Goal: Transaction & Acquisition: Purchase product/service

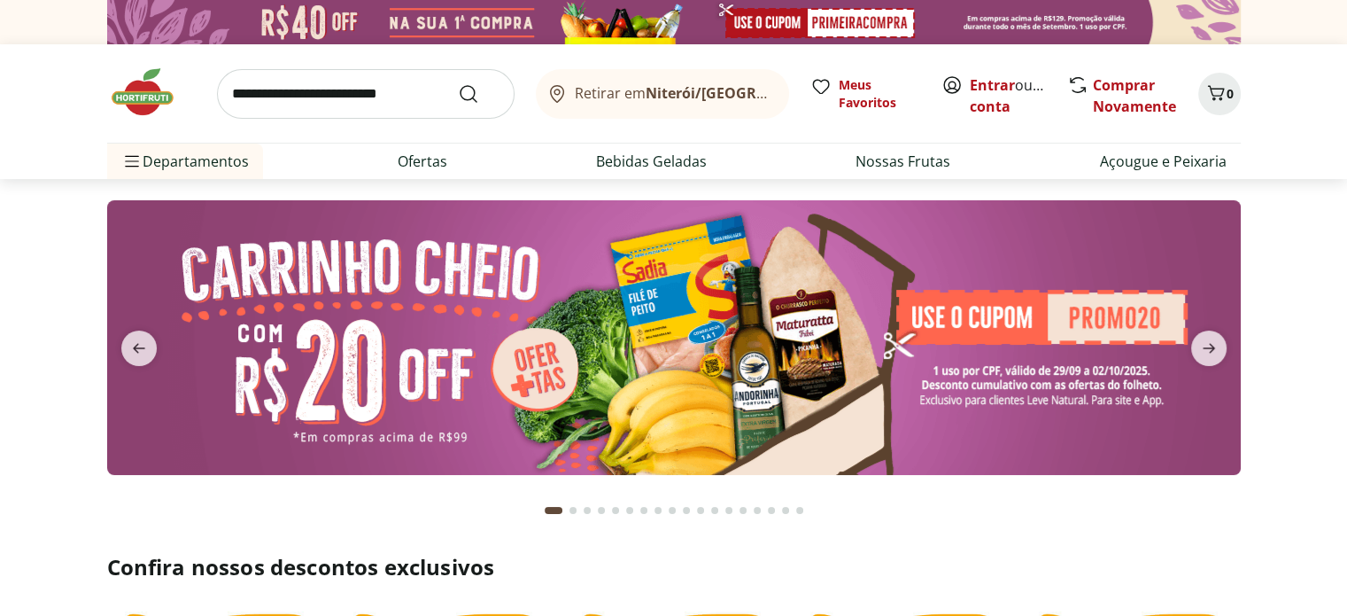
click at [993, 332] on img at bounding box center [674, 337] width 1134 height 275
select select "**********"
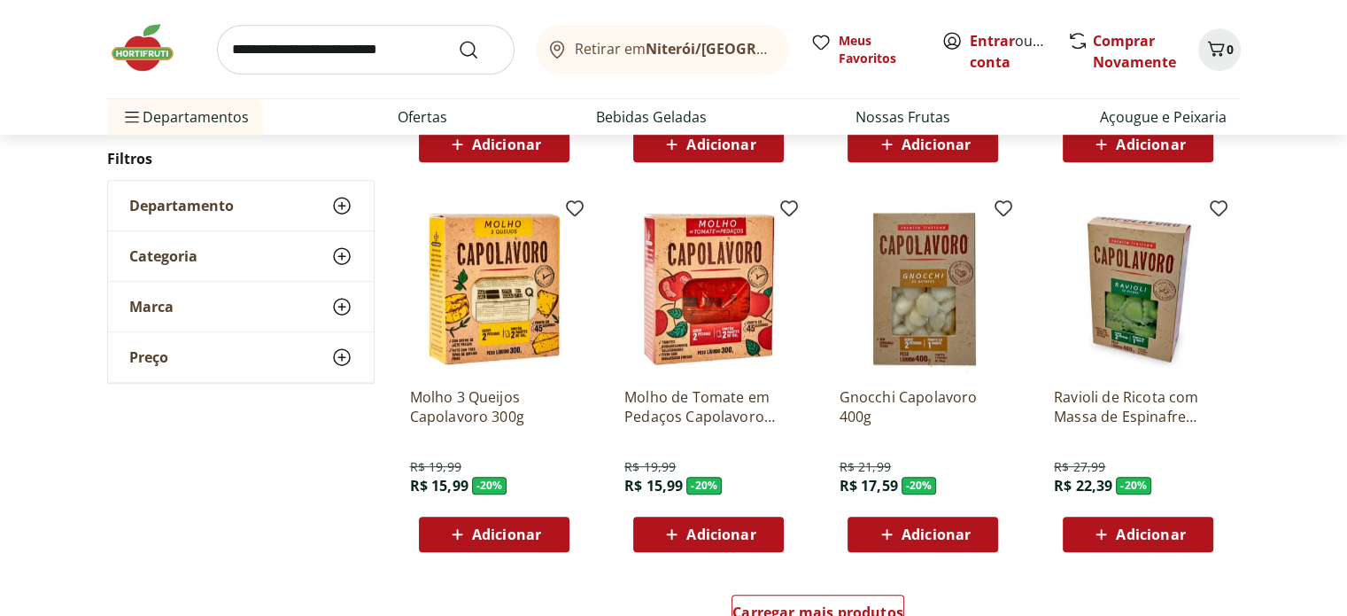
scroll to position [1329, 0]
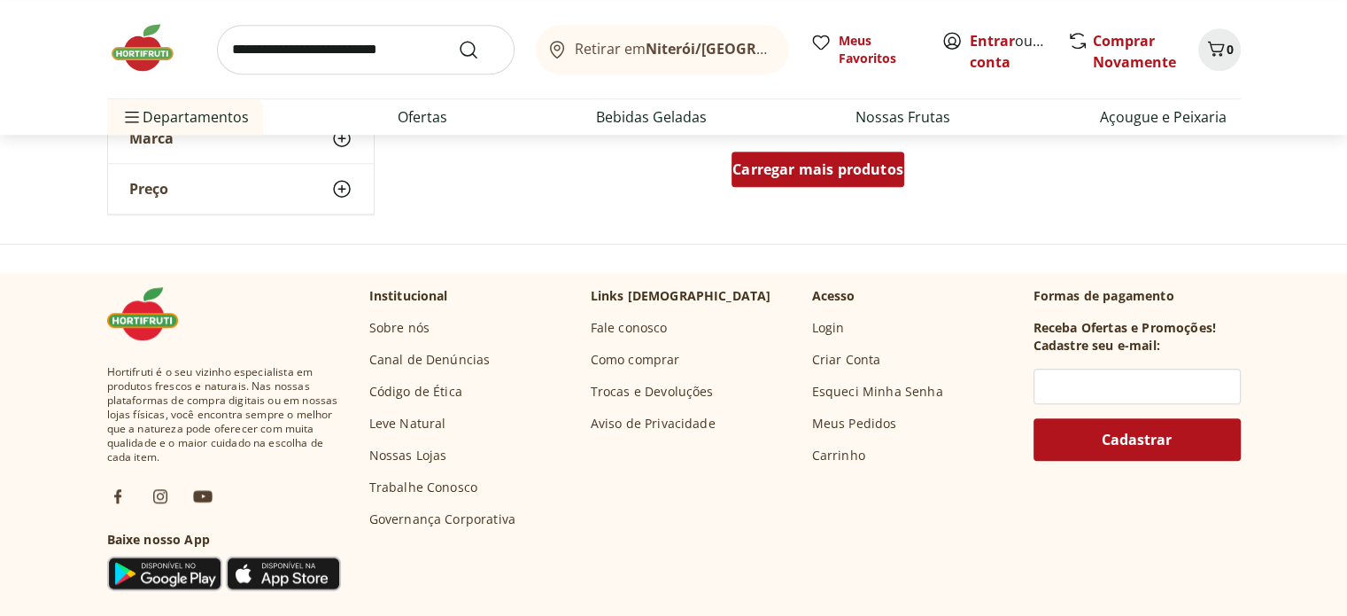
click at [873, 169] on span "Carregar mais produtos" at bounding box center [817, 169] width 171 height 14
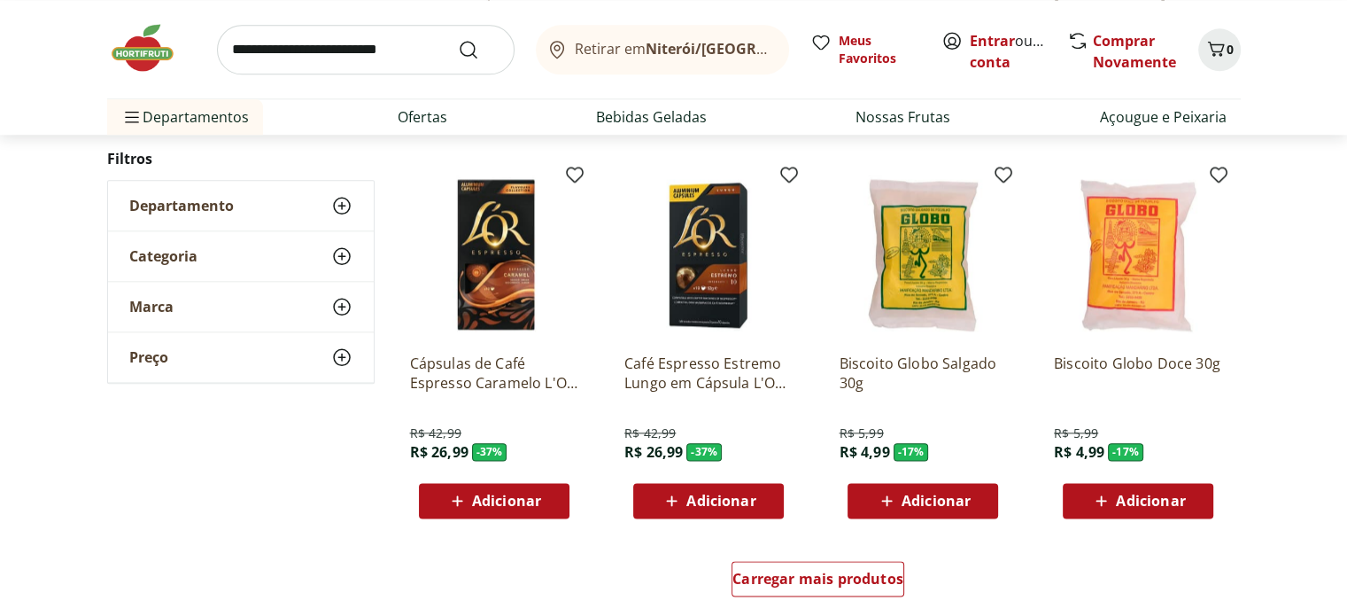
scroll to position [1848, 0]
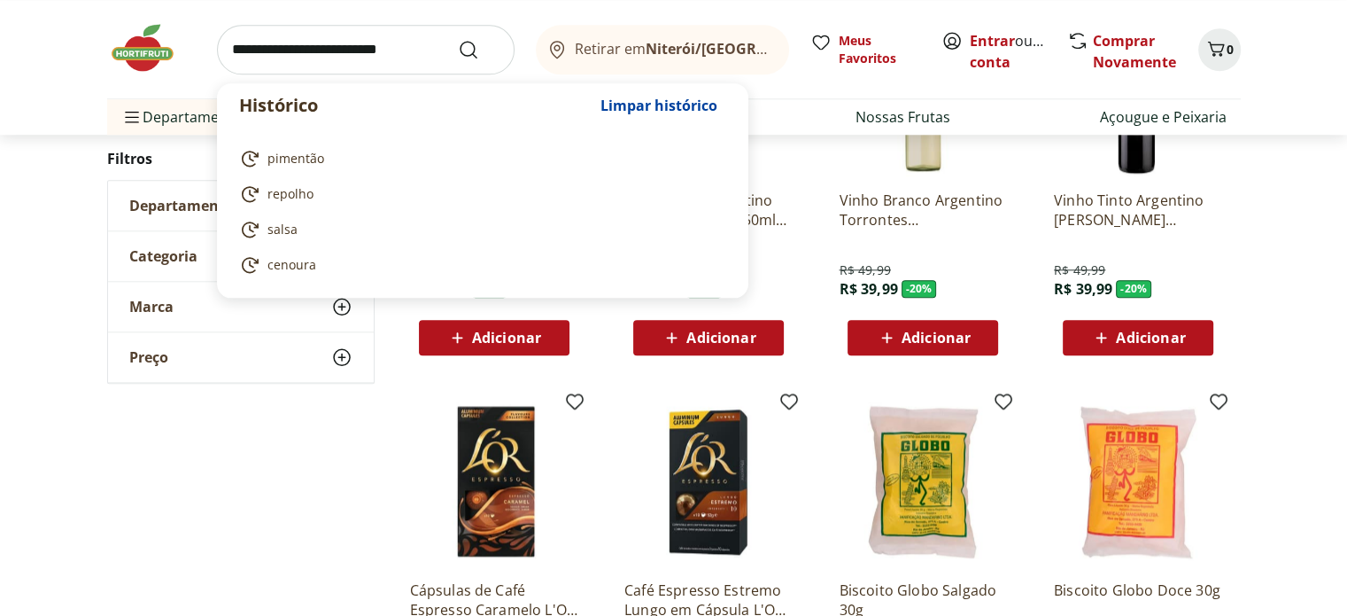
click at [286, 49] on input "search" at bounding box center [366, 50] width 298 height 50
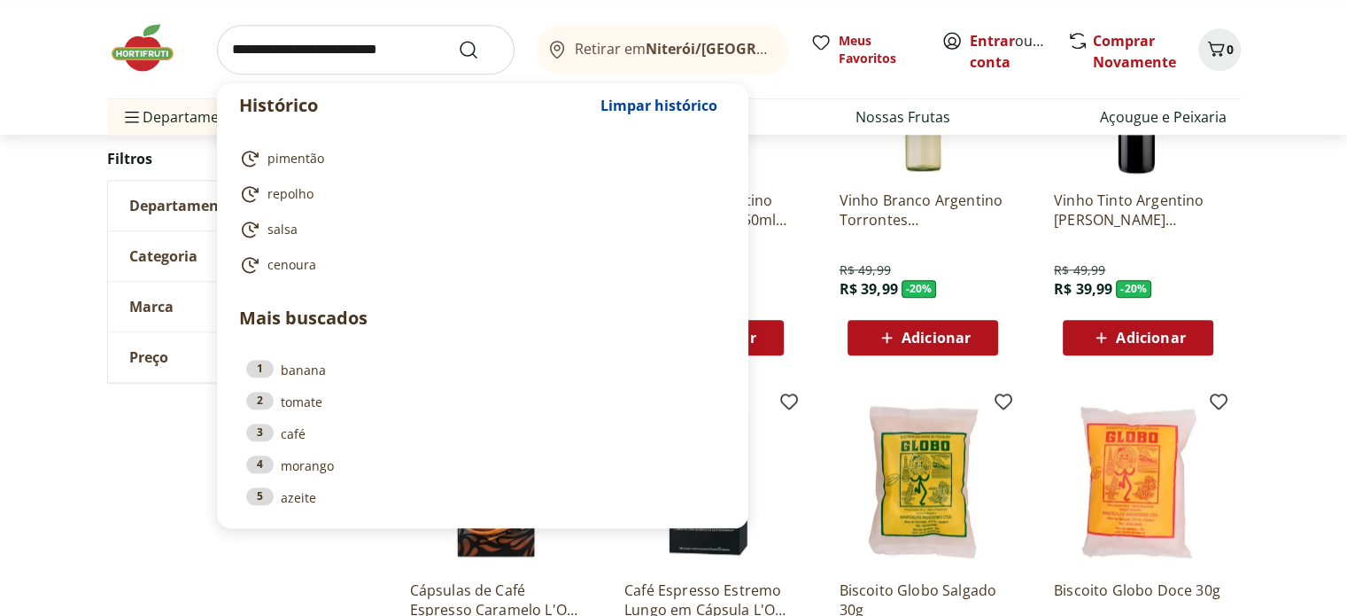
click at [146, 32] on img at bounding box center [151, 47] width 89 height 53
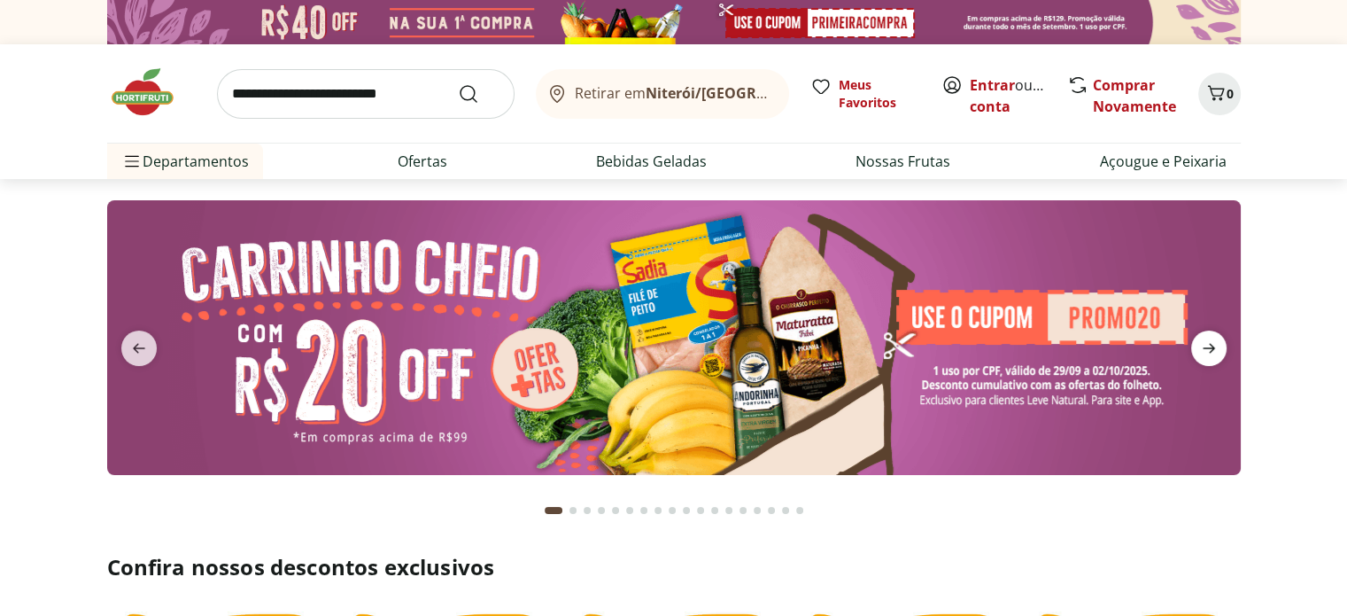
click at [1205, 334] on span "next" at bounding box center [1208, 347] width 35 height 35
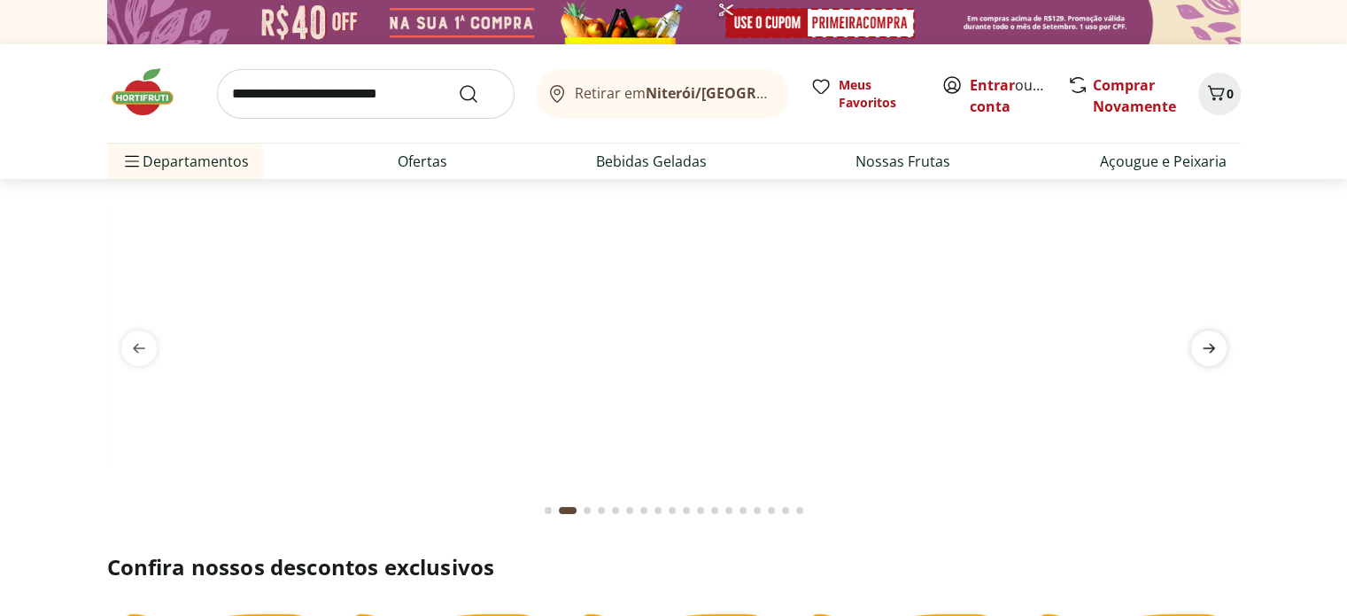
click at [1204, 346] on icon "next" at bounding box center [1209, 349] width 12 height 10
click at [531, 200] on img at bounding box center [674, 200] width 1134 height 0
select select "**********"
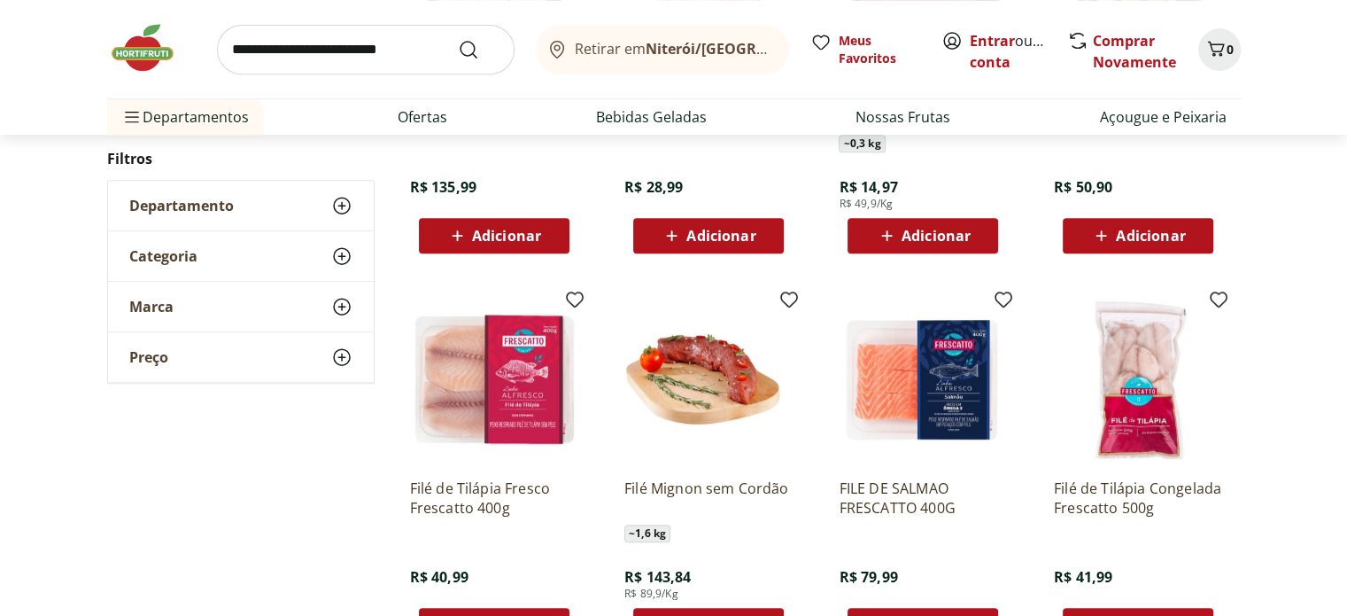
scroll to position [886, 0]
